Goal: Obtain resource: Download file/media

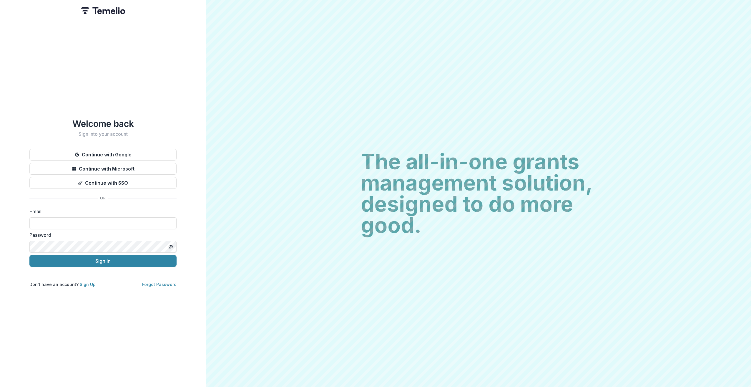
type input "**********"
click at [131, 257] on button "Sign In" at bounding box center [102, 261] width 147 height 12
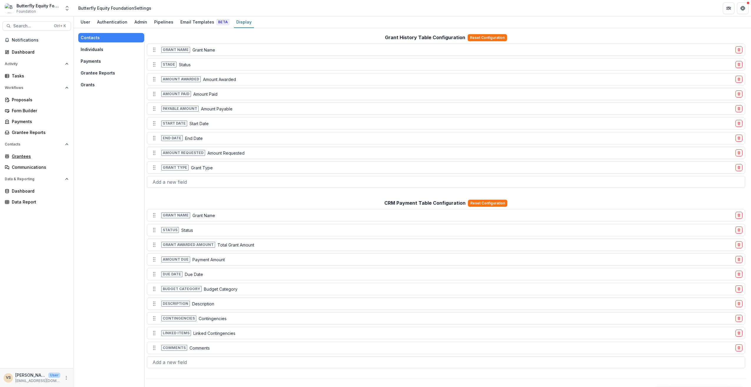
click at [14, 156] on div "Grantees" at bounding box center [39, 156] width 54 height 6
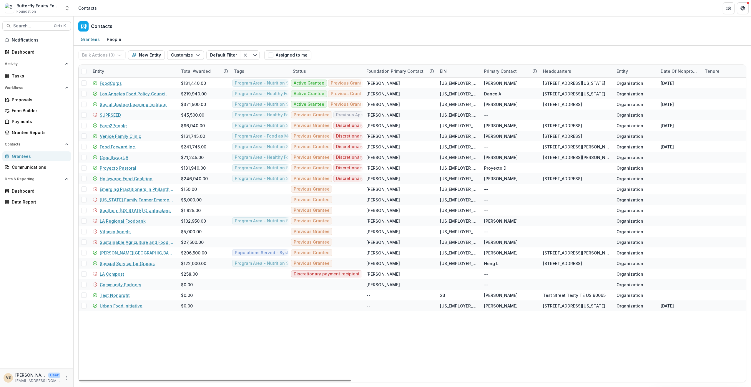
click at [128, 251] on link "[PERSON_NAME][GEOGRAPHIC_DATA]" at bounding box center [137, 253] width 74 height 6
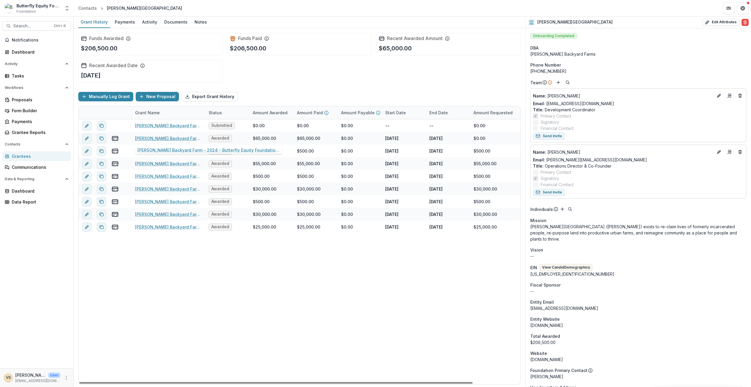
click at [178, 136] on link "[PERSON_NAME] Backyard Farm - 2024 - Butterfly Equity Foundation - Annual Info …" at bounding box center [168, 138] width 67 height 6
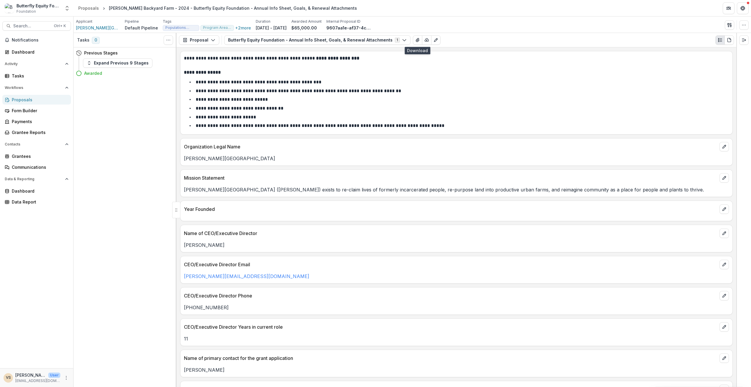
click at [425, 39] on icon "button" at bounding box center [427, 40] width 4 height 3
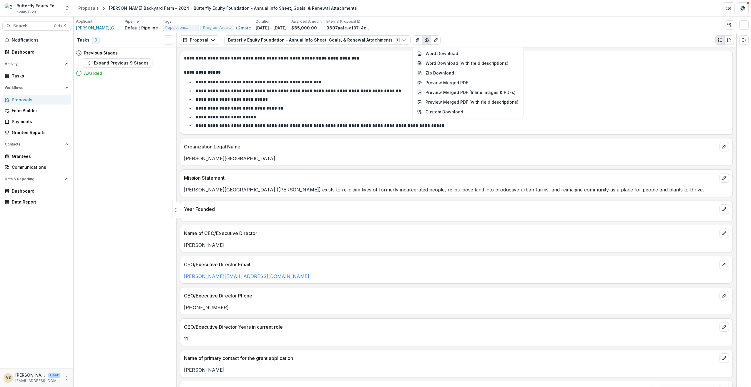
click at [402, 39] on icon "button" at bounding box center [404, 40] width 5 height 5
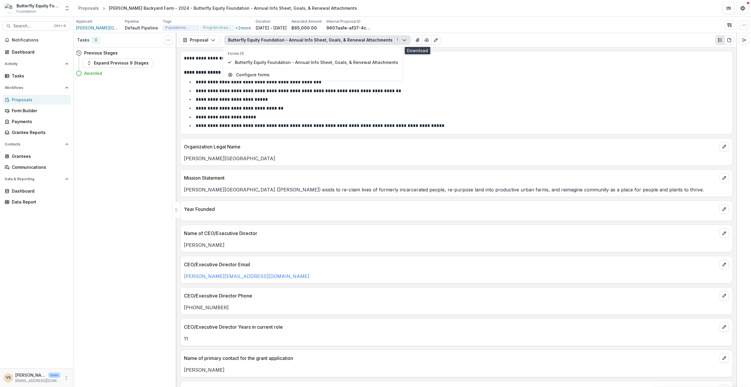
click at [424, 40] on icon "button" at bounding box center [426, 40] width 5 height 5
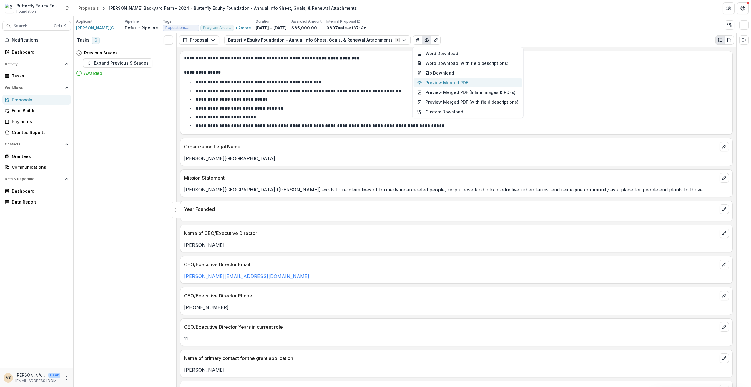
click at [438, 82] on button "Preview Merged PDF" at bounding box center [468, 83] width 108 height 10
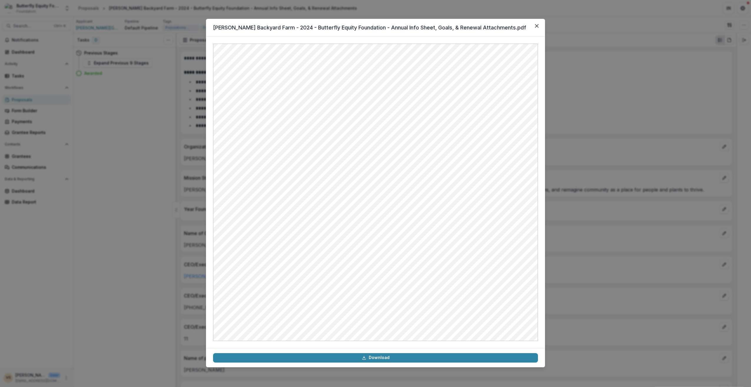
click at [540, 23] on button "Close" at bounding box center [536, 25] width 9 height 9
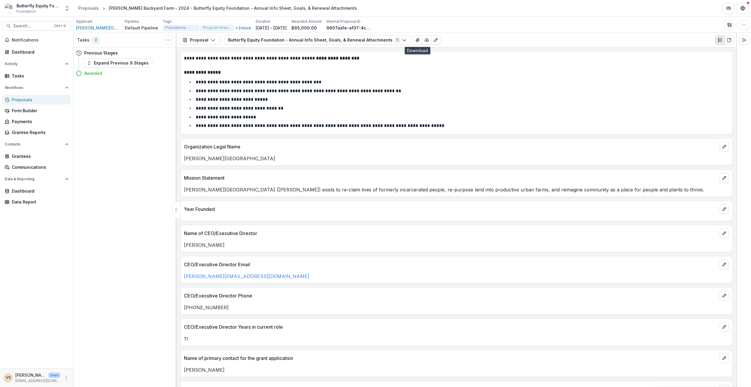
click at [424, 39] on icon "button" at bounding box center [426, 40] width 5 height 5
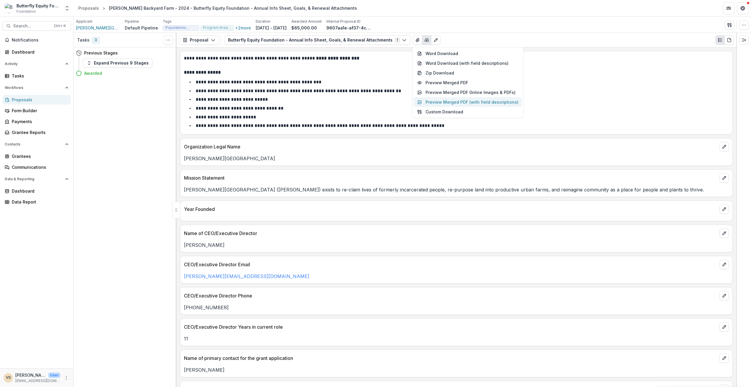
click at [469, 101] on button "Preview Merged PDF (with field descriptions)" at bounding box center [468, 102] width 108 height 10
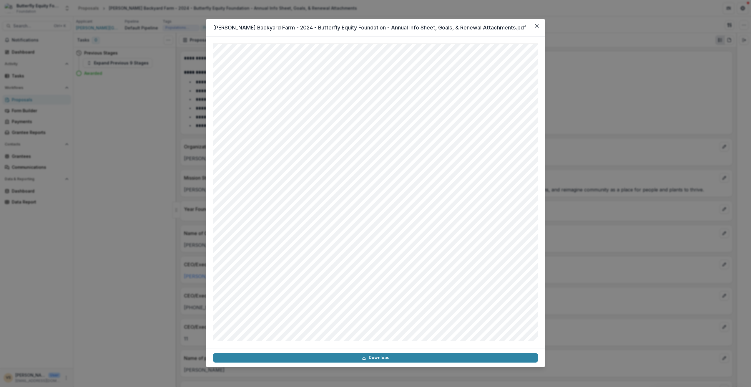
click at [539, 26] on button "Close" at bounding box center [536, 25] width 9 height 9
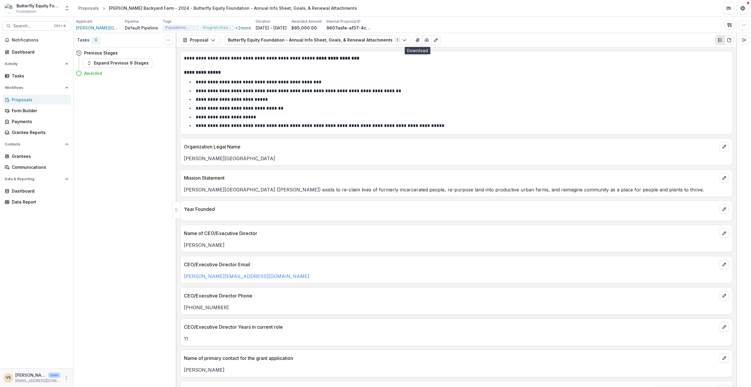
click at [422, 39] on button "button" at bounding box center [426, 39] width 9 height 9
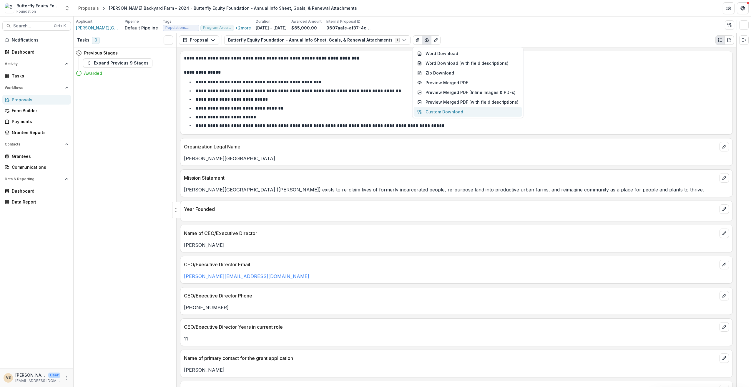
click at [466, 110] on button "Custom Download" at bounding box center [468, 112] width 108 height 10
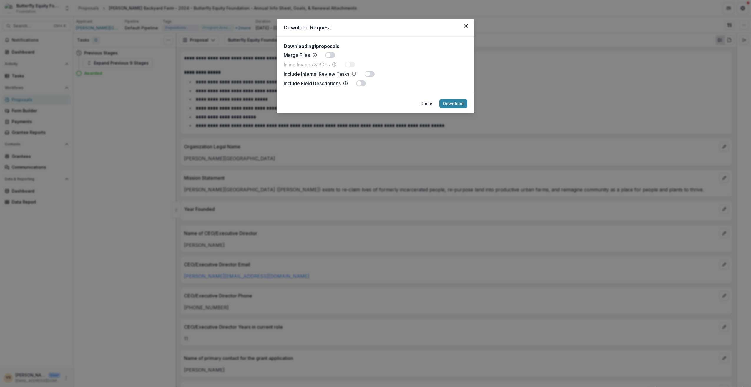
click at [429, 104] on button "Close" at bounding box center [426, 103] width 19 height 9
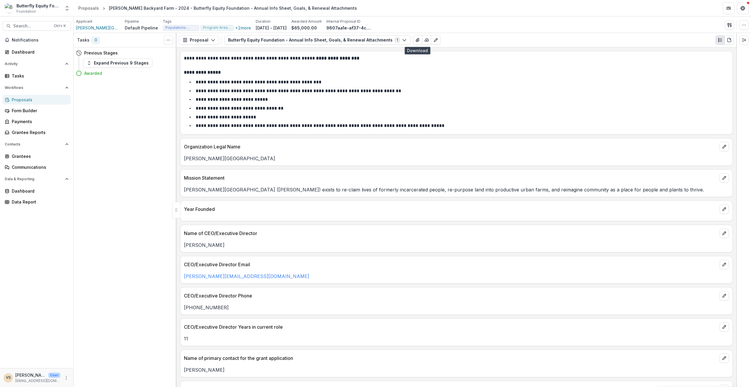
click at [424, 39] on icon "button" at bounding box center [426, 40] width 5 height 5
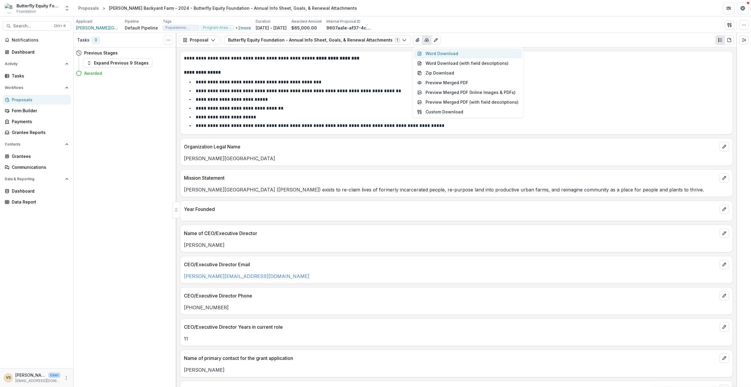
click at [443, 52] on button "Word Download" at bounding box center [468, 54] width 108 height 10
